Goal: Task Accomplishment & Management: Complete application form

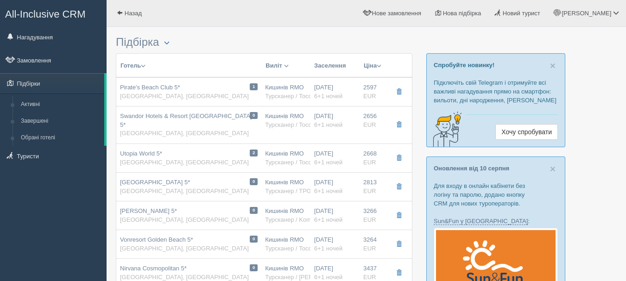
scroll to position [185, 0]
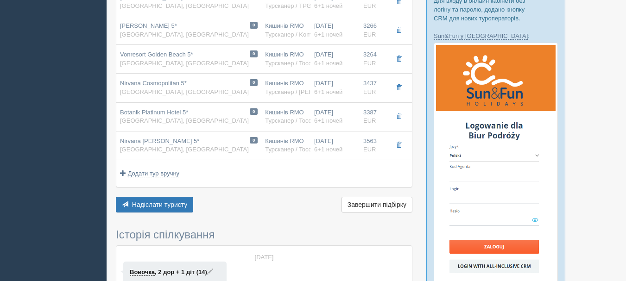
click at [401, 90] on td at bounding box center [400, 88] width 25 height 29
click at [401, 148] on td at bounding box center [400, 145] width 25 height 29
drag, startPoint x: 607, startPoint y: 0, endPoint x: 297, endPoint y: 203, distance: 370.9
click at [296, 203] on div "Надіслати туристу Надіслати Завершити підбірку Активувати підбірку Додати з Plu…" at bounding box center [264, 206] width 297 height 18
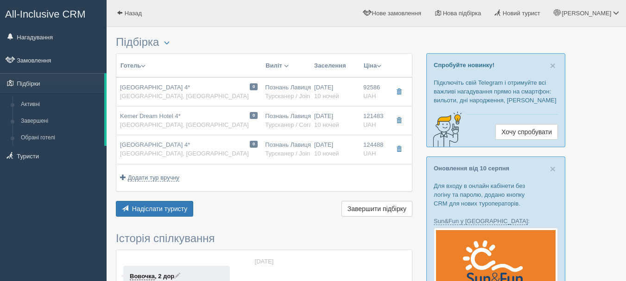
drag, startPoint x: 0, startPoint y: 0, endPoint x: 400, endPoint y: 93, distance: 410.8
click at [400, 93] on span "button" at bounding box center [399, 92] width 6 height 6
click at [402, 119] on button "button" at bounding box center [399, 121] width 16 height 14
click at [400, 147] on span "button" at bounding box center [399, 150] width 6 height 6
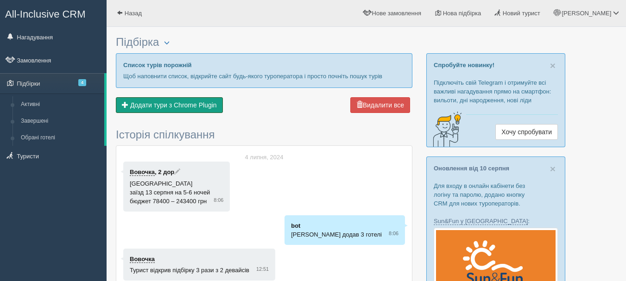
click at [197, 109] on button "Додати з Plugin Додати тури з Chrome Plugin" at bounding box center [169, 105] width 107 height 16
click at [194, 105] on span "Додати тури з Chrome Plugin" at bounding box center [173, 105] width 87 height 7
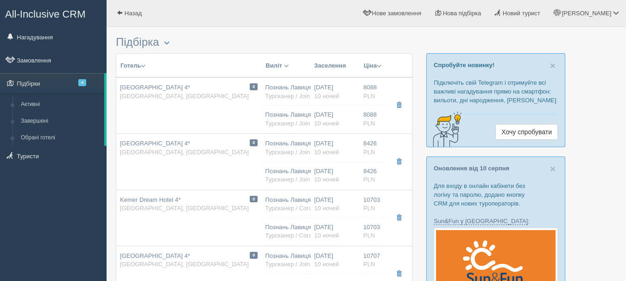
click at [324, 121] on span "10 ночей" at bounding box center [326, 123] width 25 height 7
type input "[GEOGRAPHIC_DATA] 4*"
type input "Туреччина"
type input "Кемер"
type input "8088.00"
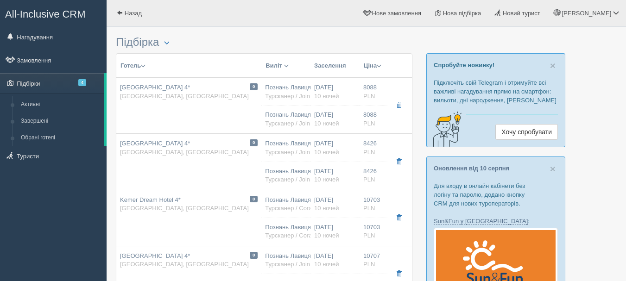
type input "Познань Лавиця POZ"
type input "Анталія AYT"
type input "13:15"
type input "17:35"
type input "09:45"
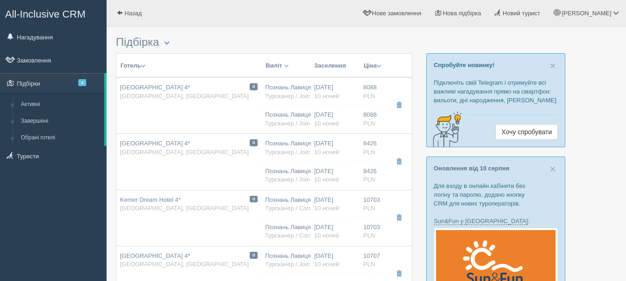
type input "12:15"
type input "10"
type input "Standard Room Standard Room (Std)"
type input "AI"
type input "Турсканер / JoinUp! PL"
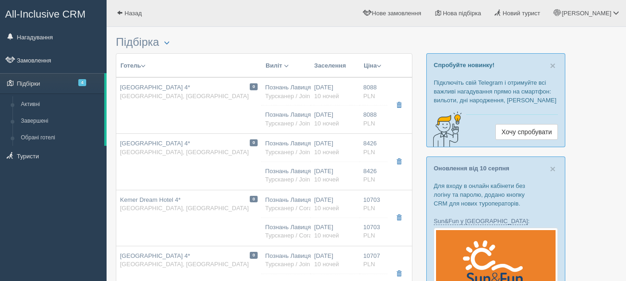
type input "https://crm.tat.ua/tf/tourscanner/offer/57736/3022517031199484"
type input "8088.00"
type input "Познань Лавиця POZ"
type input "Анталія AYT"
type input "13:15"
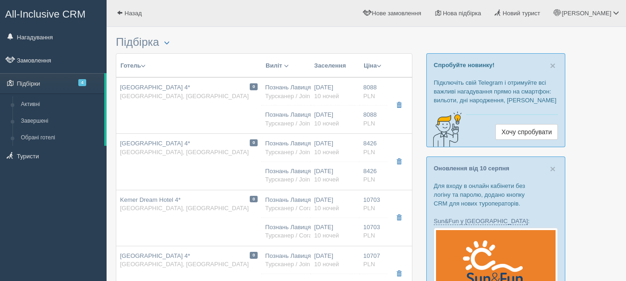
type input "17:35"
type input "09:45"
type input "12:15"
type input "10"
type input "Standard Room Standard Room (Std)"
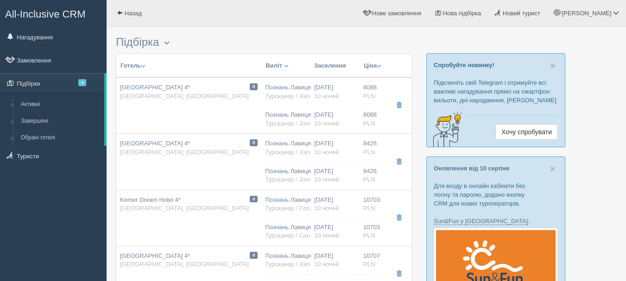
type input "AI"
type input "Турсканер / JoinUp! PL"
type input "https://crm.tat.ua/tf/tourscanner/offer/57736/3022517031199484"
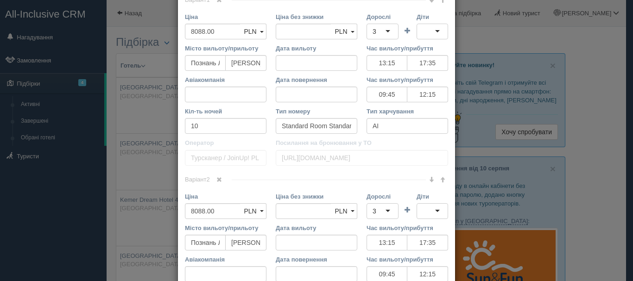
scroll to position [435, 0]
click at [217, 178] on span at bounding box center [220, 179] width 6 height 6
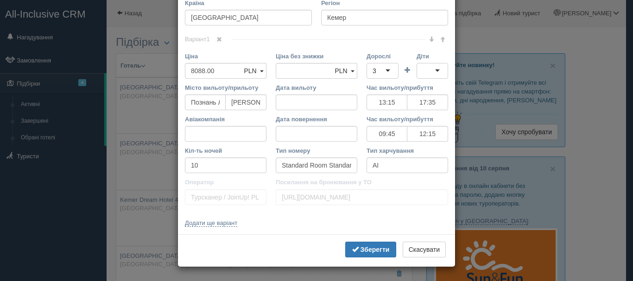
scroll to position [395, 0]
click at [366, 248] on b "Зберегти" at bounding box center [375, 249] width 29 height 7
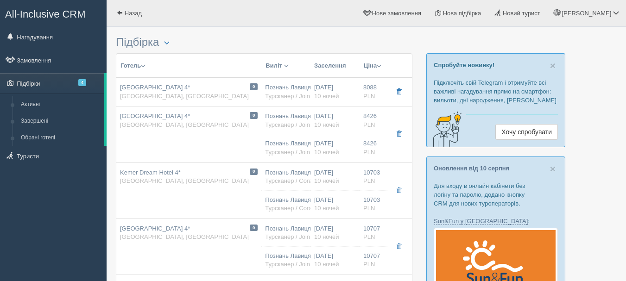
click at [334, 142] on div "09.09.2025 10 ночей" at bounding box center [335, 148] width 42 height 17
type input "[GEOGRAPHIC_DATA] 4*"
type input "8426.00"
type input "13:15"
type input "17:35"
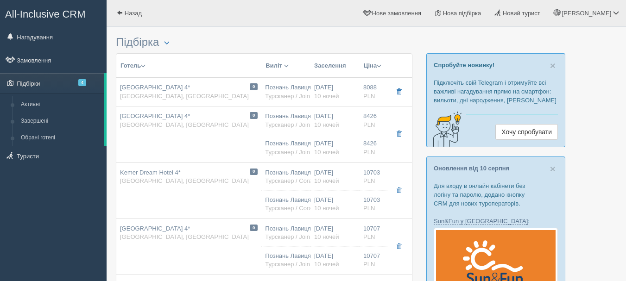
type input "09:45"
type input "12:15"
type input "https://crm.tat.ua/tf/tourscanner/offer/20556/9542515661151490"
type input "8426.00"
type input "Познань Лавиця POZ"
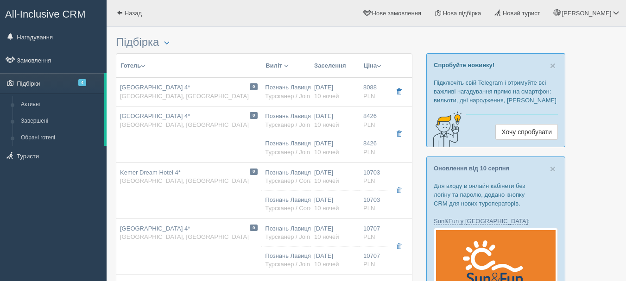
type input "Анталія AYT"
type input "13:15"
type input "17:35"
type input "09:45"
type input "12:15"
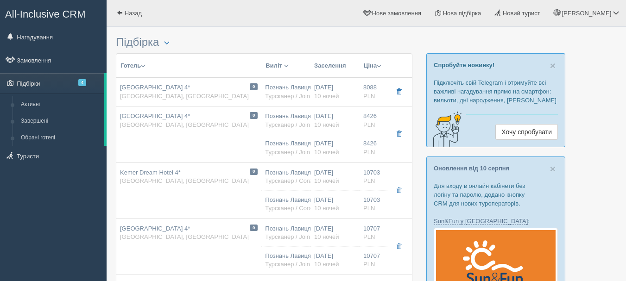
type input "10"
type input "Standard Room Standard Room (Std)"
type input "AI"
type input "Турсканер / JoinUp! PL"
type input "https://crm.tat.ua/tf/tourscanner/offer/20556/9542515661151490"
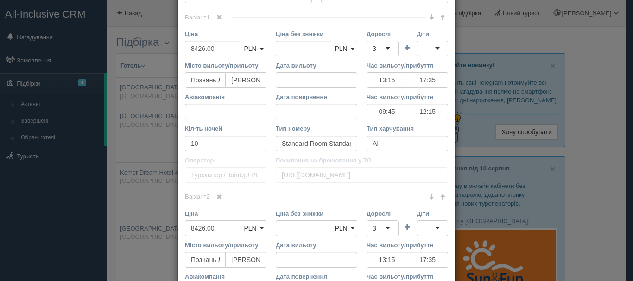
scroll to position [371, 0]
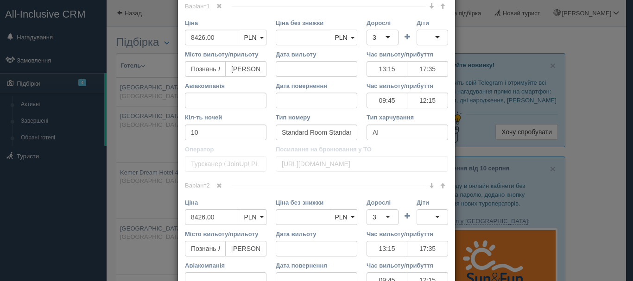
click at [219, 186] on span at bounding box center [220, 186] width 6 height 6
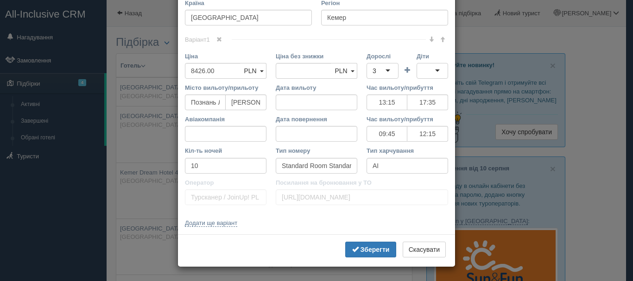
scroll to position [338, 0]
click at [365, 247] on b "Зберегти" at bounding box center [375, 249] width 29 height 7
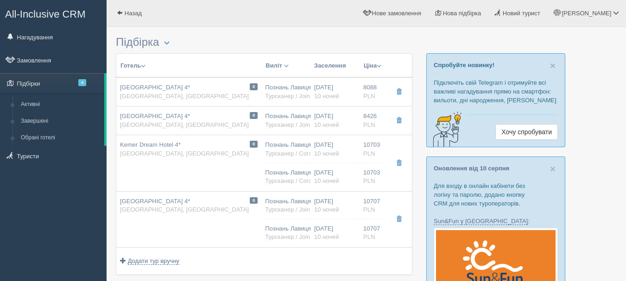
click at [328, 169] on div "08.09.2025 10 ночей" at bounding box center [335, 177] width 42 height 17
type input "Kemer Dream Hotel 4*"
type input "10703.00"
type input "09:05"
type input "13:15"
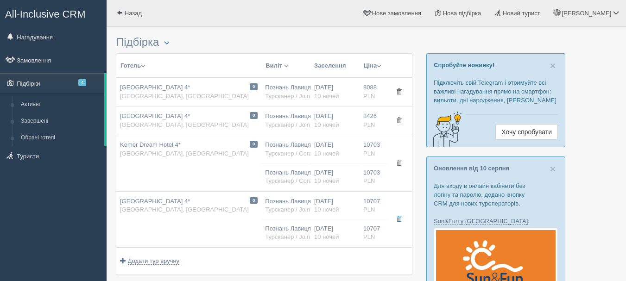
type input "Pegasus Airlines"
type input "13:40"
type input "15:50"
type input "Standard Room"
type input "Турсканер / Coral PL"
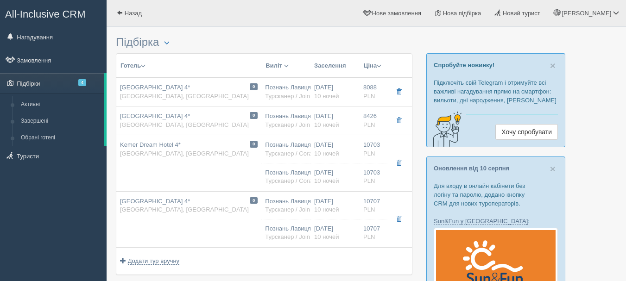
type input "https://crm.tat.ua/tf/tourscanner/offer/10552/1762509581199434"
type input "10703.00"
type input "Познань Лавиця POZ"
type input "Анталія AYT"
type input "09:05"
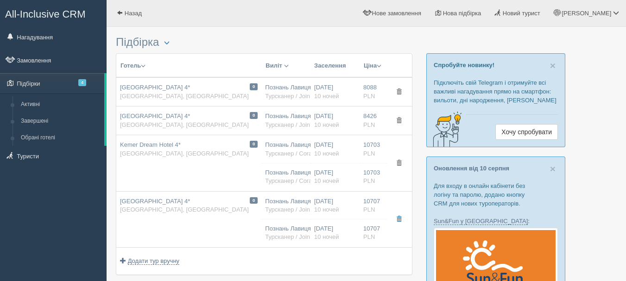
type input "13:15"
type input "Pegasus Airlines"
type input "13:40"
type input "15:50"
type input "10"
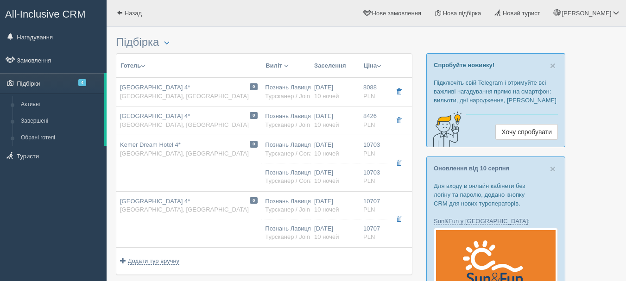
type input "Standard Room"
type input "AI"
type input "Турсканер / Coral PL"
type input "https://crm.tat.ua/tf/tourscanner/offer/10552/1762509581199434"
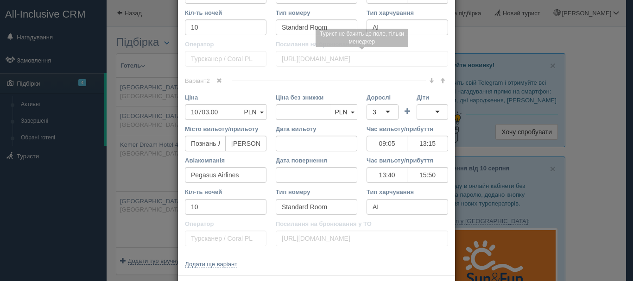
scroll to position [510, 0]
click at [217, 79] on span at bounding box center [220, 80] width 6 height 6
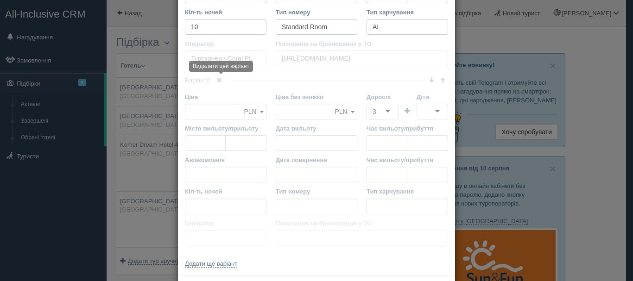
scroll to position [371, 0]
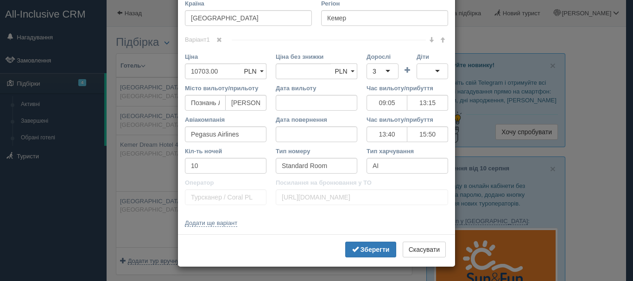
click at [375, 249] on b "Зберегти" at bounding box center [375, 249] width 29 height 7
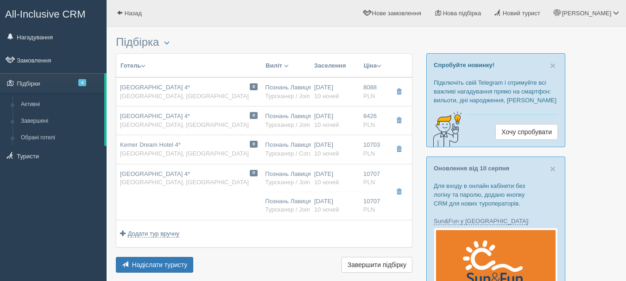
click at [230, 202] on td "0 Valeri Beach Hotel 4* Туреччина, Кемер" at bounding box center [188, 192] width 145 height 56
type input "[GEOGRAPHIC_DATA] 4*"
type input "10707.00"
type input "13:15"
type input "17:35"
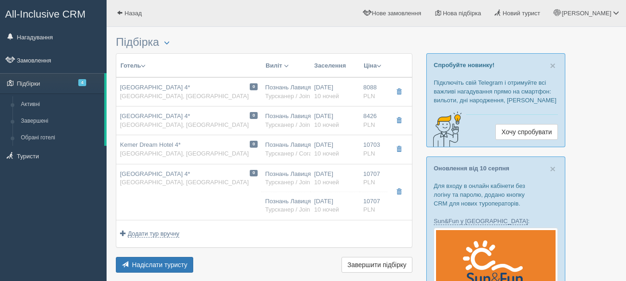
type input "09:45"
type input "12:15"
type input "Standard Room Standard Room (Std)"
type input "Турсканер / JoinUp! PL"
type input "https://crm.tat.ua/tf/tourscanner/offer/10538/5392512341134420"
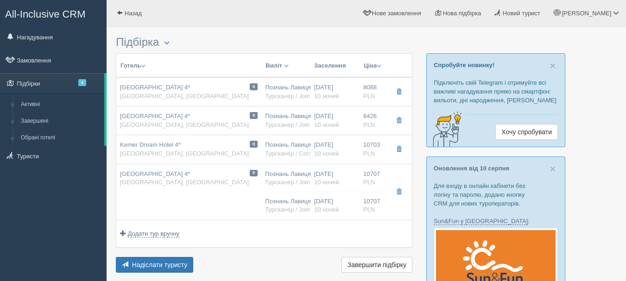
type input "10707.00"
type input "Познань Лавиця POZ"
type input "Анталія AYT"
type input "13:15"
type input "17:35"
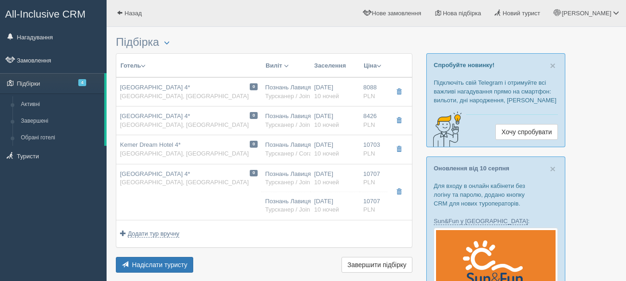
type input "09:45"
type input "12:15"
type input "10"
type input "Standard Room Standard Room (Std)"
type input "AI"
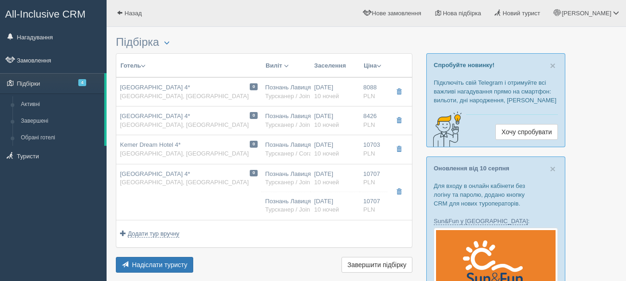
type input "Турсканер / JoinUp! PL"
type input "https://crm.tat.ua/tf/tourscanner/offer/10538/5392512341134420"
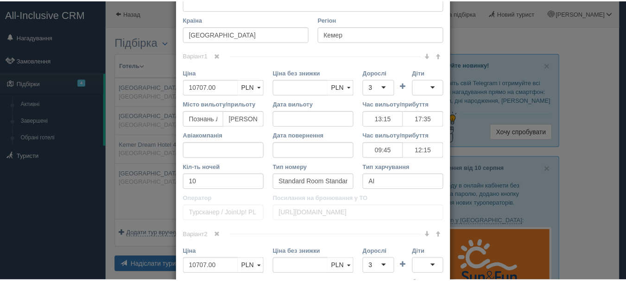
scroll to position [325, 0]
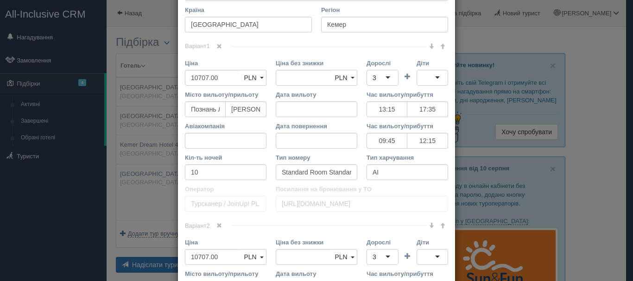
drag, startPoint x: 216, startPoint y: 224, endPoint x: 222, endPoint y: 224, distance: 5.6
click at [217, 224] on span at bounding box center [220, 226] width 6 height 6
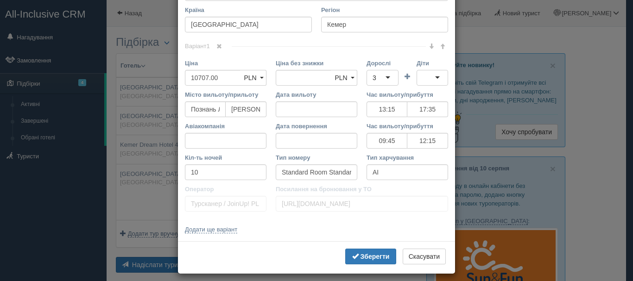
click at [355, 260] on button "Зберегти" at bounding box center [370, 257] width 51 height 16
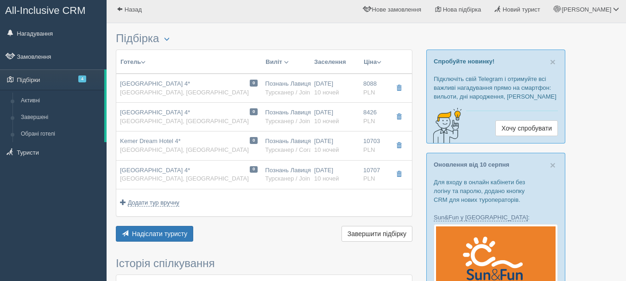
scroll to position [0, 0]
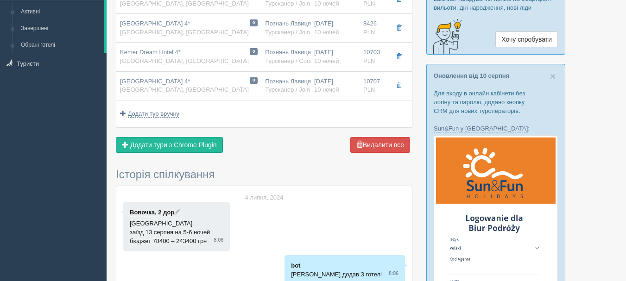
scroll to position [93, 0]
click at [205, 145] on span "Додати тури з Chrome Plugin" at bounding box center [173, 144] width 87 height 7
